Goal: Navigation & Orientation: Find specific page/section

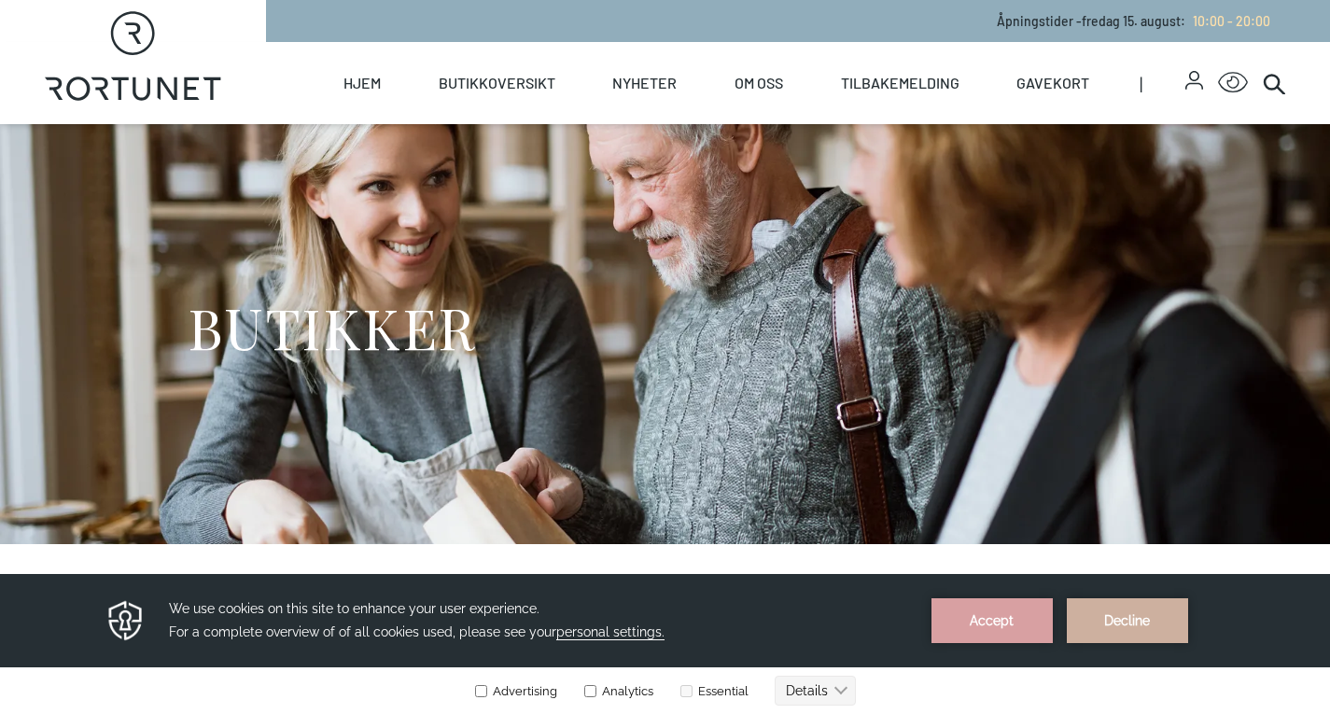
click at [803, 258] on div "BUTIKKER" at bounding box center [666, 334] width 956 height 420
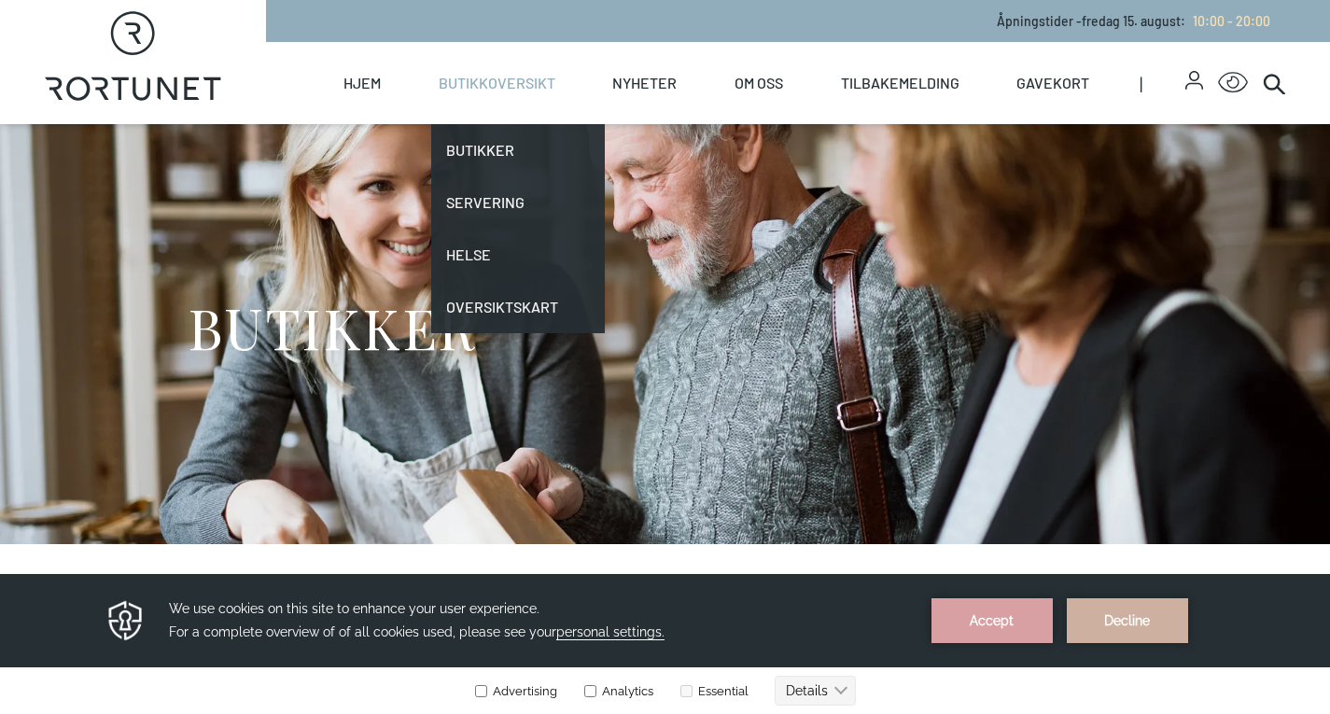
click at [447, 86] on link "Butikkoversikt" at bounding box center [497, 83] width 117 height 82
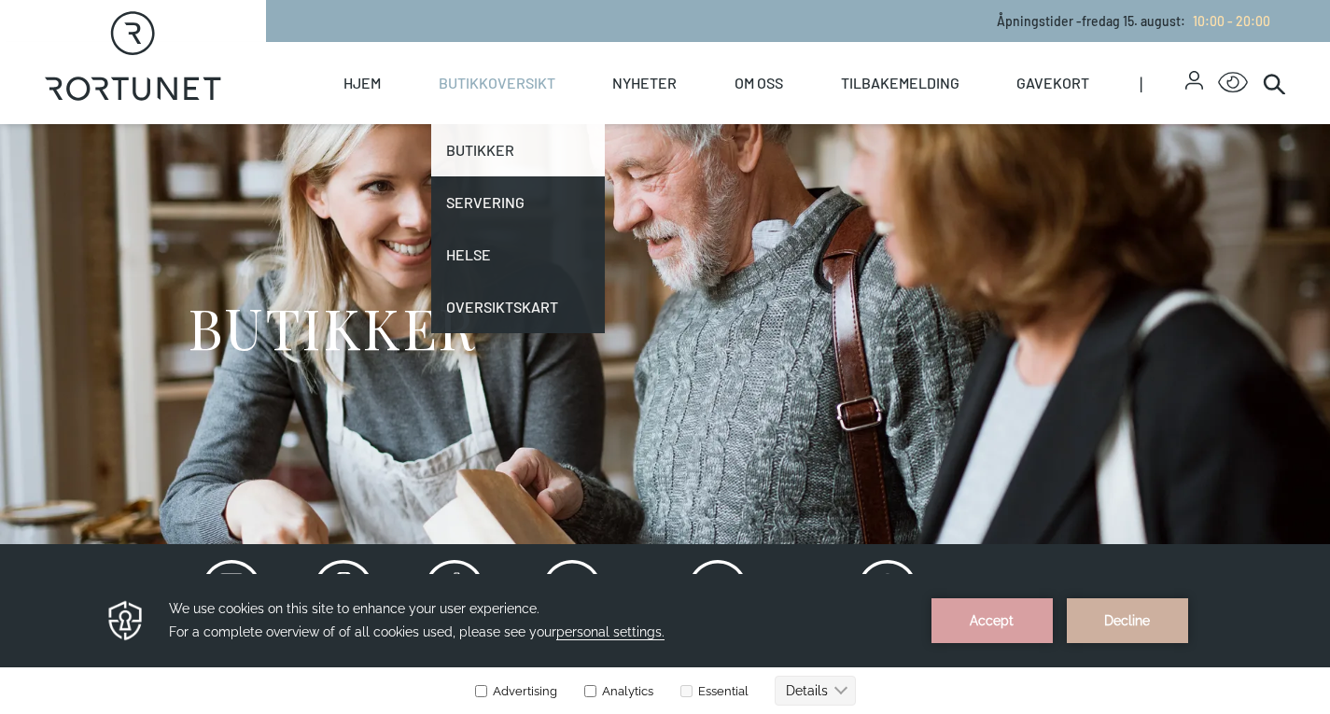
click at [470, 144] on link "Butikker" at bounding box center [518, 150] width 175 height 52
click at [472, 146] on link "Butikker" at bounding box center [518, 150] width 175 height 52
